Goal: Unclear

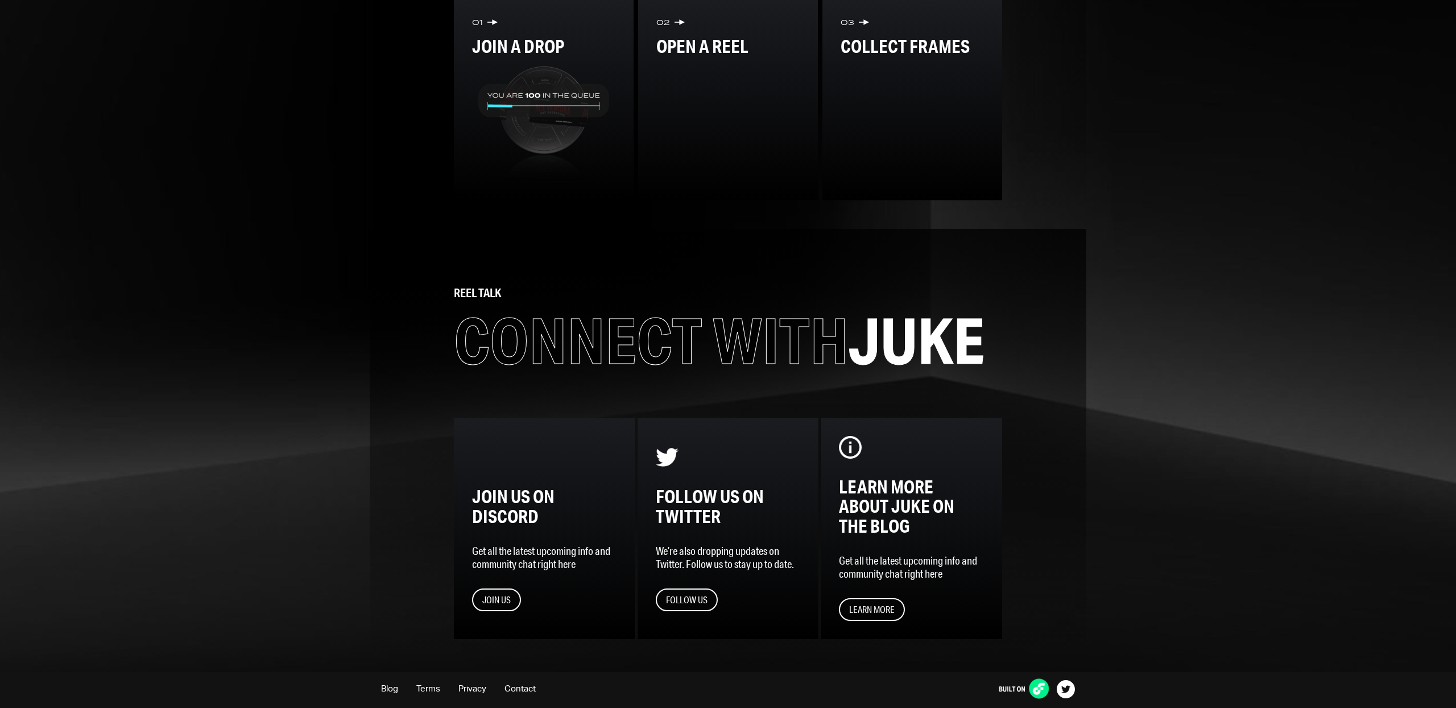
scroll to position [1450, 0]
